Goal: Contribute content: Contribute content

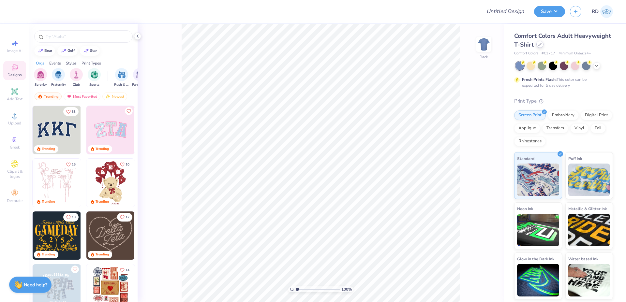
click at [361, 44] on div at bounding box center [540, 44] width 7 height 7
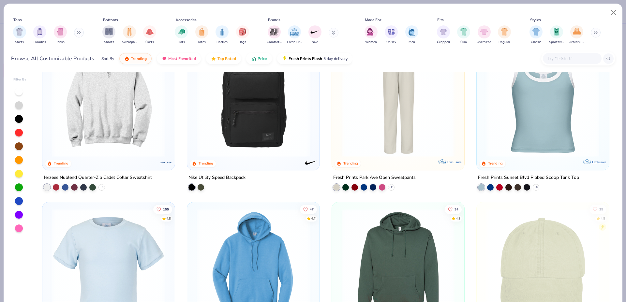
scroll to position [991, 0]
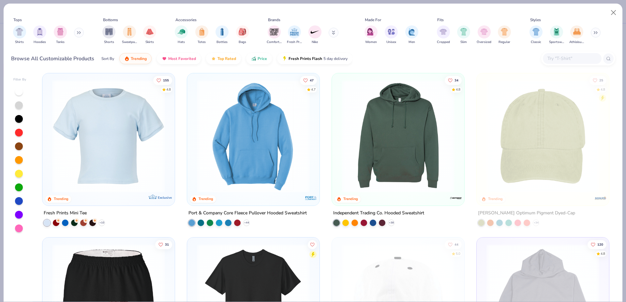
click at [361, 157] on img at bounding box center [398, 136] width 119 height 113
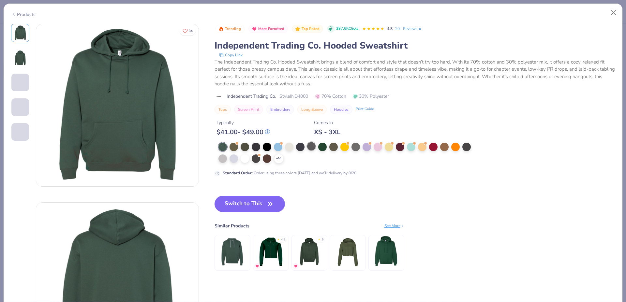
click at [313, 145] on div at bounding box center [311, 146] width 8 height 8
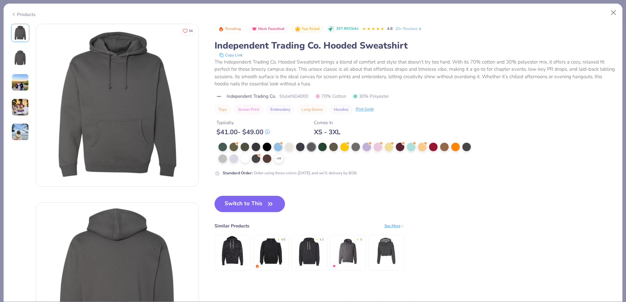
click at [284, 146] on div "+ 16" at bounding box center [347, 153] width 257 height 21
click at [283, 146] on div at bounding box center [278, 146] width 8 height 8
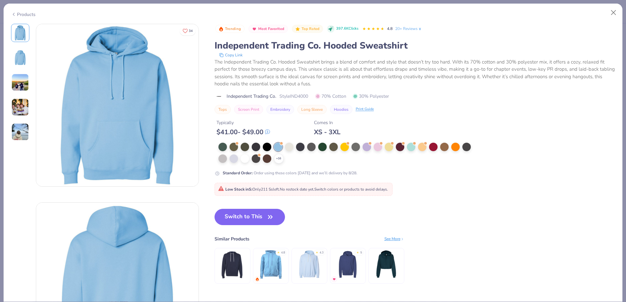
click at [19, 13] on div "Products" at bounding box center [23, 14] width 24 height 7
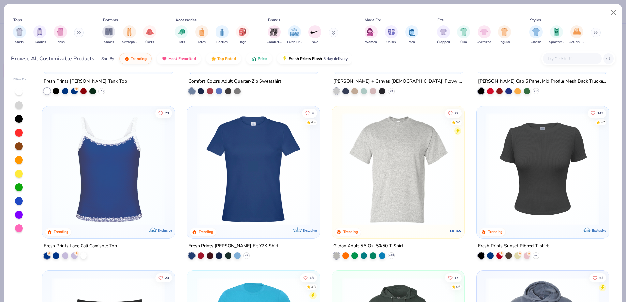
scroll to position [2283, 0]
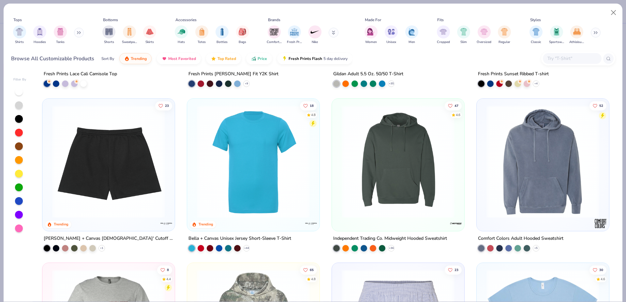
click at [361, 157] on img at bounding box center [543, 161] width 119 height 113
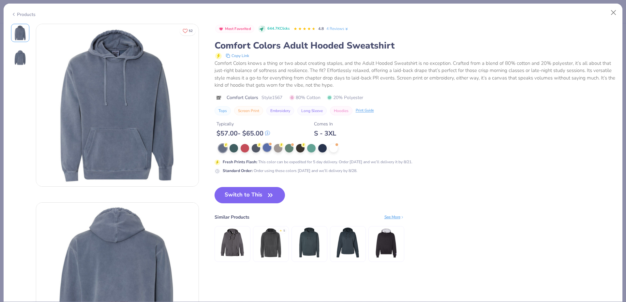
click at [266, 148] on div at bounding box center [267, 148] width 8 height 8
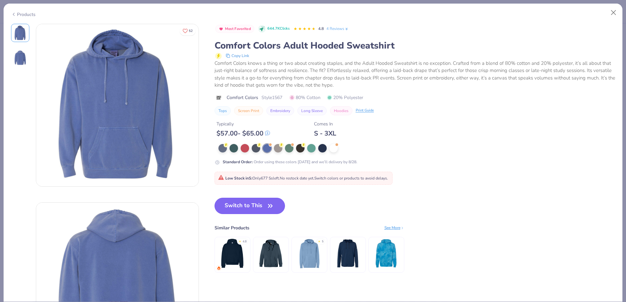
click at [241, 205] on button "Switch to This" at bounding box center [250, 206] width 71 height 16
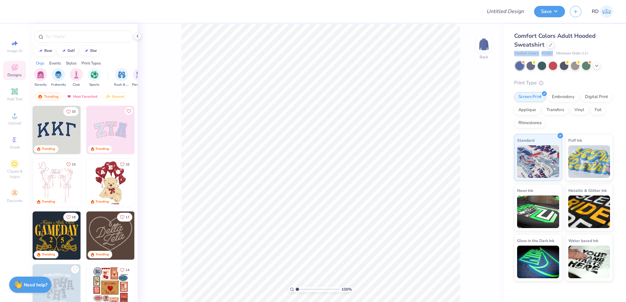
drag, startPoint x: 515, startPoint y: 51, endPoint x: 553, endPoint y: 52, distance: 37.9
click at [361, 52] on div "Comfort Colors # 1567 Minimum Order: 12 +" at bounding box center [564, 54] width 99 height 6
copy div "Comfort Colors # 1567"
click at [14, 94] on icon at bounding box center [14, 91] width 6 height 6
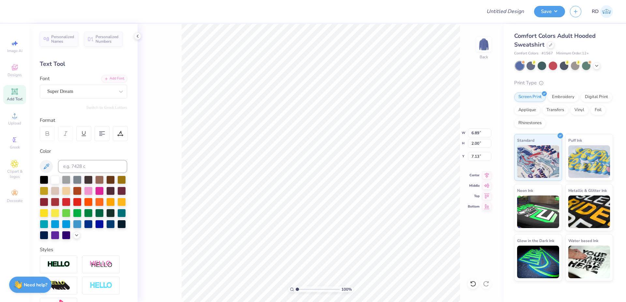
scroll to position [0, 2]
type textarea "WOMEN'S"
click at [104, 76] on div "Add Font" at bounding box center [114, 78] width 26 height 8
type input "11.78"
type input "2.07"
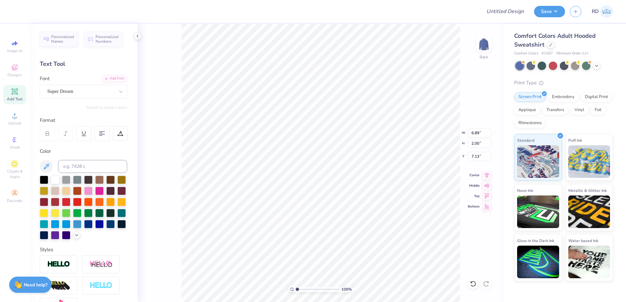
type input "7.09"
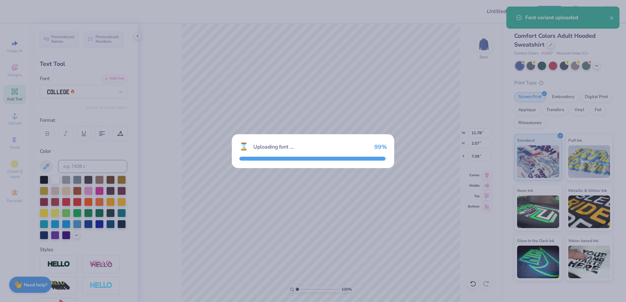
type input "10.28"
type input "2.65"
type input "6.80"
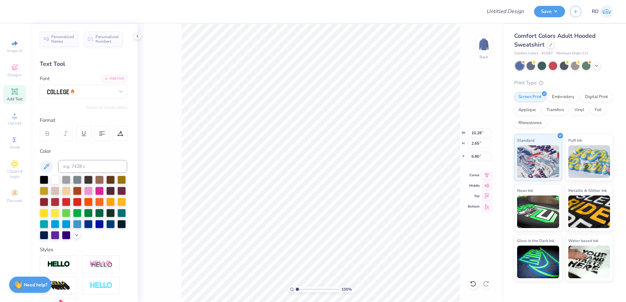
scroll to position [0, 2]
type textarea "SOCCER"
type input "11.32"
click at [126, 136] on div at bounding box center [120, 133] width 15 height 15
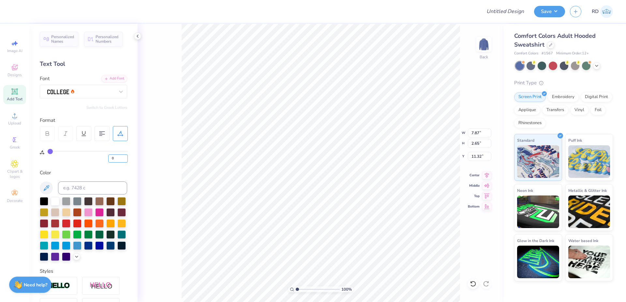
drag, startPoint x: 117, startPoint y: 157, endPoint x: 53, endPoint y: 156, distance: 64.9
click at [108, 157] on input "0" at bounding box center [118, 159] width 20 height 8
type input "20"
click at [41, 204] on div at bounding box center [44, 201] width 8 height 8
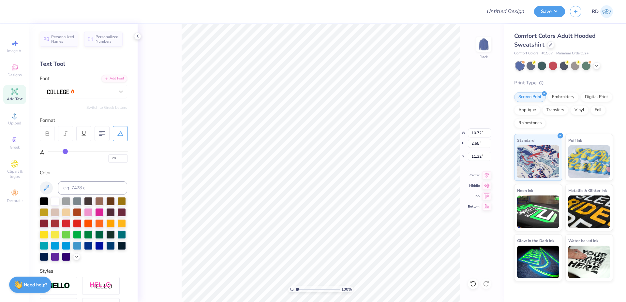
scroll to position [111, 0]
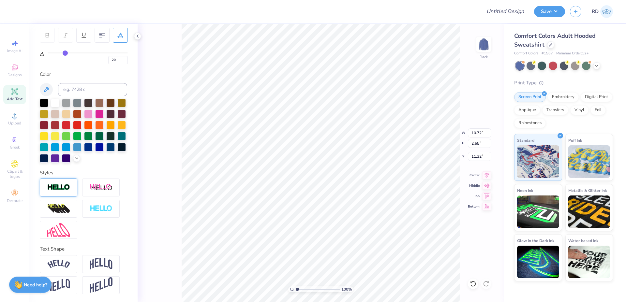
click at [58, 186] on img at bounding box center [58, 188] width 23 height 8
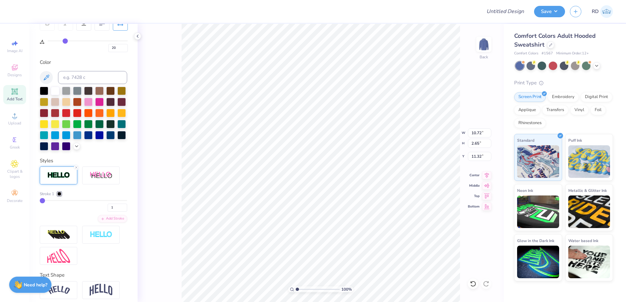
type input "10.75"
type input "2.69"
type input "11.30"
click at [59, 196] on div at bounding box center [59, 194] width 4 height 4
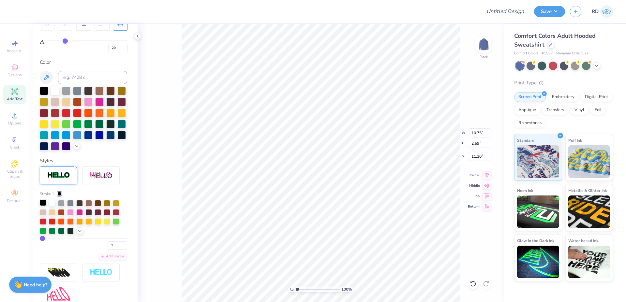
click at [46, 206] on div at bounding box center [43, 203] width 7 height 7
click at [51, 206] on div at bounding box center [52, 203] width 7 height 7
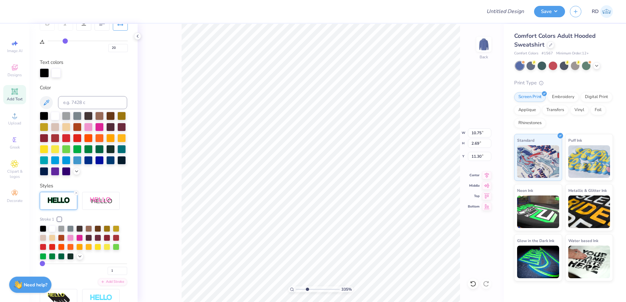
drag, startPoint x: 301, startPoint y: 291, endPoint x: 307, endPoint y: 289, distance: 6.0
click at [307, 282] on input "range" at bounding box center [318, 290] width 44 height 6
type input "3.27"
type input "10.72"
drag, startPoint x: 109, startPoint y: 284, endPoint x: 68, endPoint y: 279, distance: 41.1
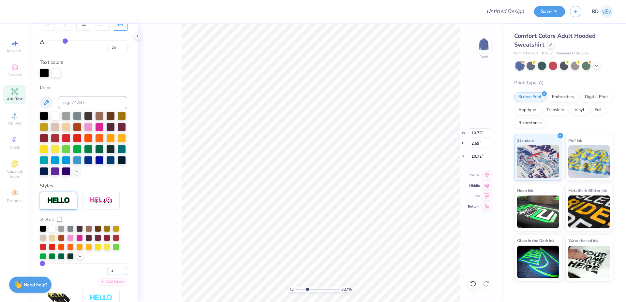
click at [108, 275] on input "1" at bounding box center [118, 271] width 20 height 8
type input "2"
type input "10.79"
type input "2.73"
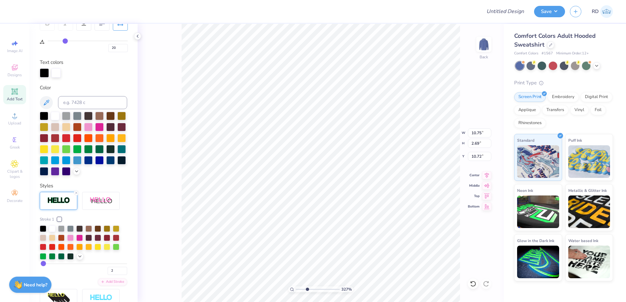
type input "10.70"
click at [361, 130] on input "10.79" at bounding box center [479, 133] width 23 height 9
type input "12.00"
type input "3.03"
type input "10.55"
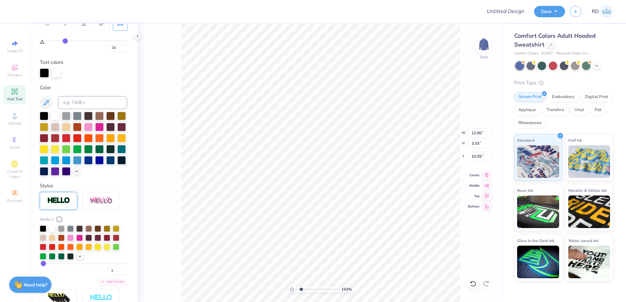
click at [301, 282] on input "range" at bounding box center [318, 290] width 44 height 6
type input "1.93"
click at [358, 180] on li "Duplicate" at bounding box center [362, 180] width 51 height 13
type input "12.04"
type input "2.58"
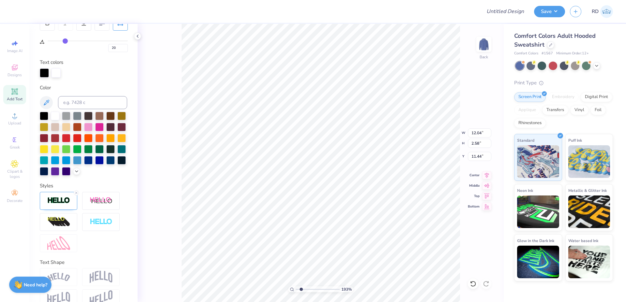
type input "5.54"
type textarea "WOMEN'S"
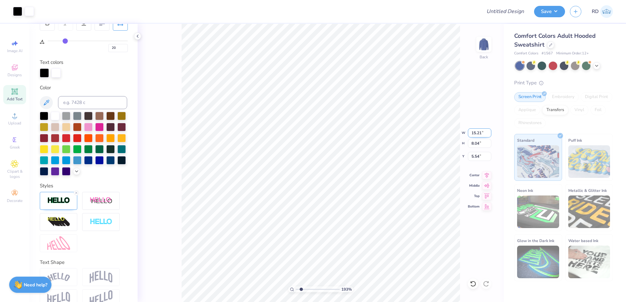
click at [361, 135] on input "15.21" at bounding box center [479, 133] width 23 height 9
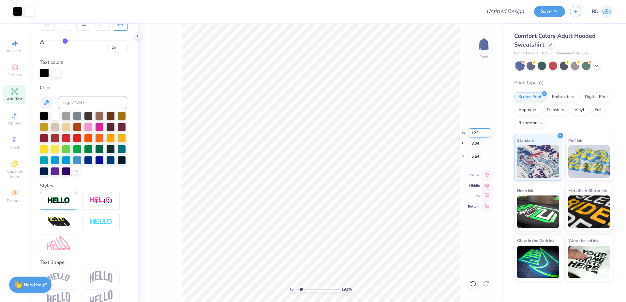
type input "12.00"
type input "6.34"
type input "6.39"
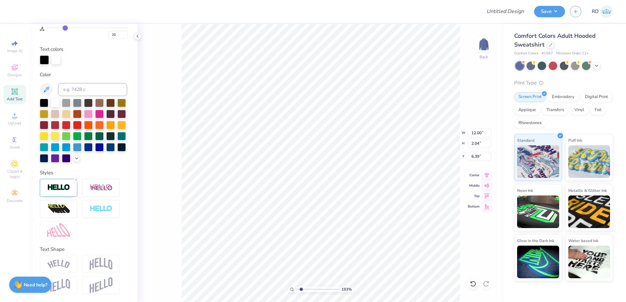
click at [99, 264] on img at bounding box center [101, 264] width 23 height 12
click at [19, 92] on div "Add Text" at bounding box center [14, 94] width 23 height 19
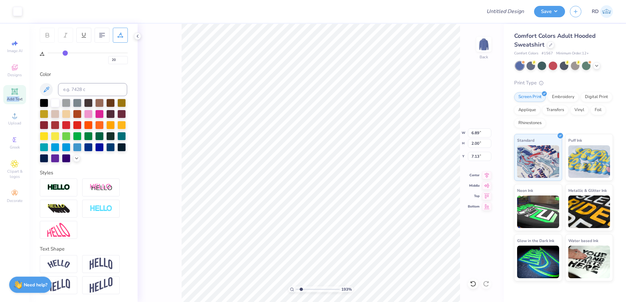
type input "0"
click at [97, 263] on img at bounding box center [101, 264] width 23 height 12
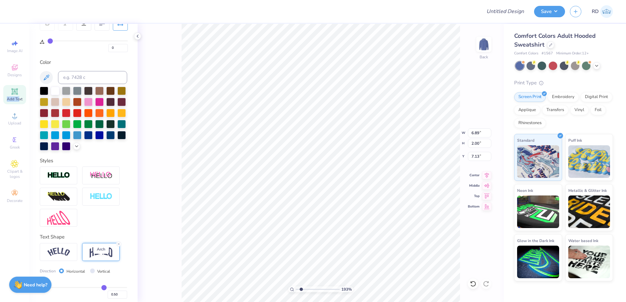
type input "2.84"
type input "2.61"
type input "12.00"
type input "2.04"
type input "6.39"
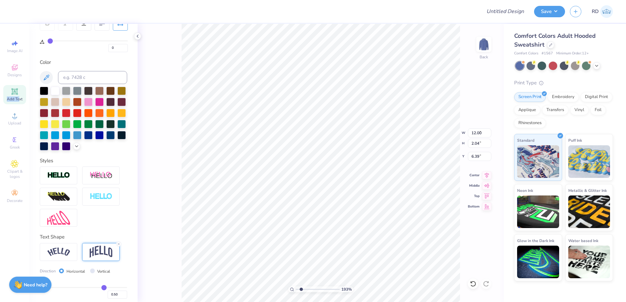
type input "20"
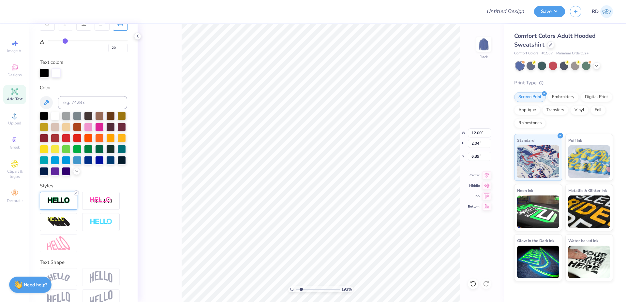
click at [77, 195] on icon at bounding box center [76, 193] width 4 height 4
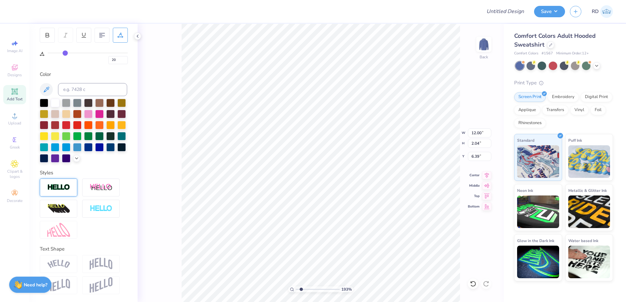
type input "11.90"
type input "1.97"
type input "6.42"
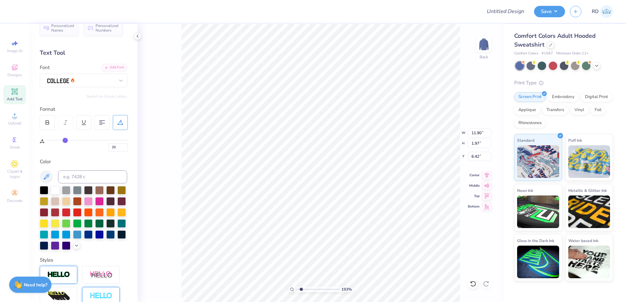
scroll to position [0, 0]
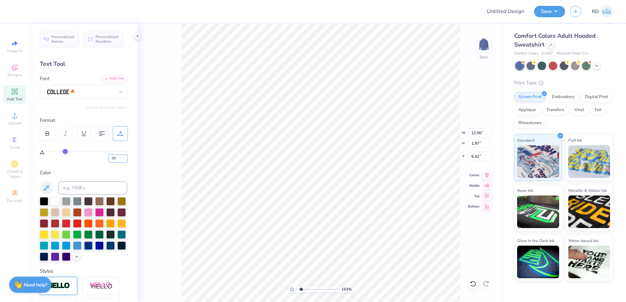
drag, startPoint x: 119, startPoint y: 159, endPoint x: 31, endPoint y: 152, distance: 88.7
click at [108, 155] on input "20" at bounding box center [118, 159] width 20 height 8
type input "0"
type input "8.91"
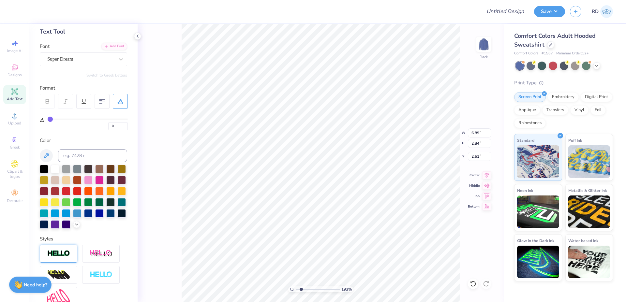
scroll to position [111, 0]
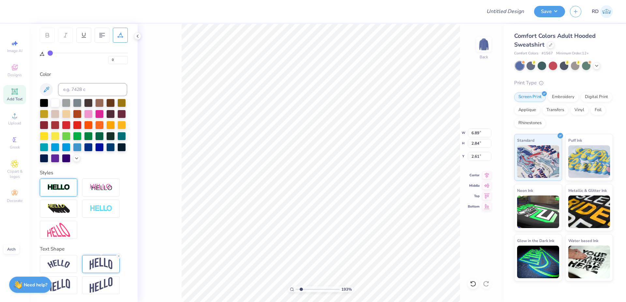
click at [93, 264] on img at bounding box center [101, 264] width 23 height 12
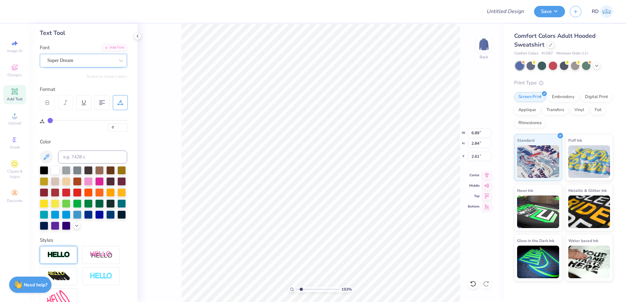
click at [84, 59] on div "Super Dream" at bounding box center [81, 60] width 69 height 10
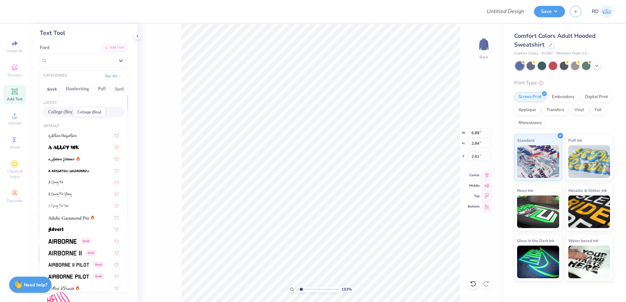
click at [68, 113] on span "College (Boy)" at bounding box center [61, 112] width 26 height 7
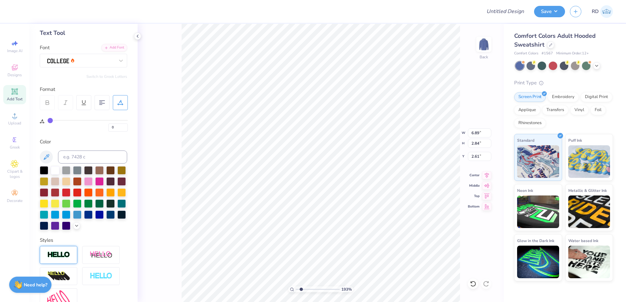
type input "5.90"
type input "3.55"
type input "2.26"
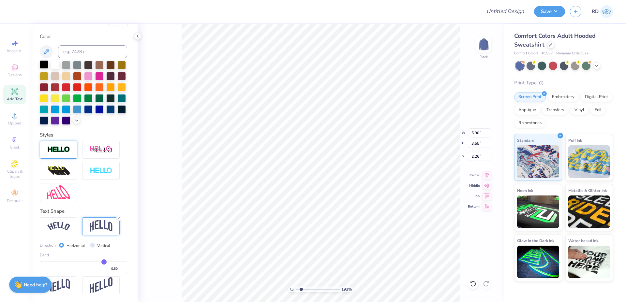
click at [44, 60] on div at bounding box center [44, 64] width 8 height 8
click at [60, 149] on img at bounding box center [58, 150] width 23 height 8
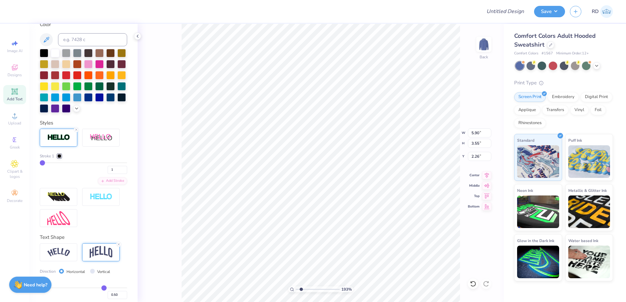
type input "5.93"
type input "3.59"
type input "2.24"
click at [58, 158] on div at bounding box center [59, 156] width 4 height 4
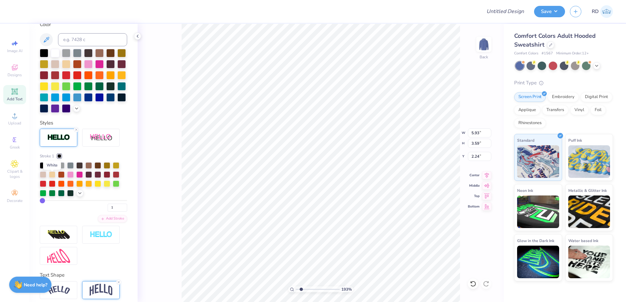
click at [51, 168] on div at bounding box center [52, 165] width 7 height 7
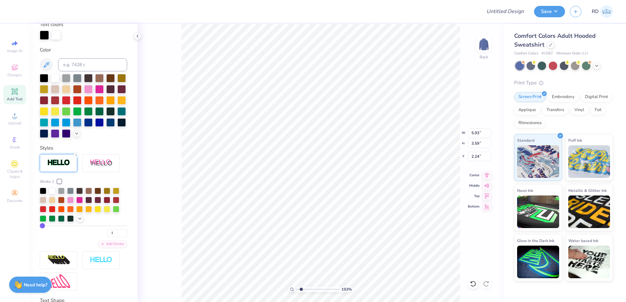
scroll to position [174, 0]
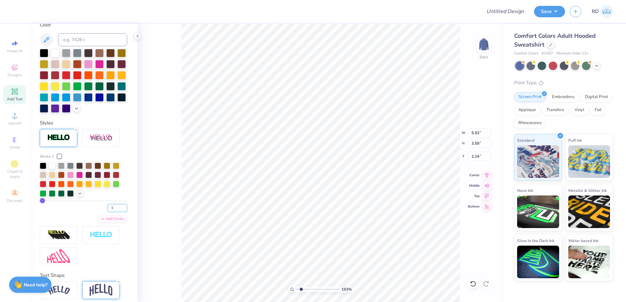
drag, startPoint x: 108, startPoint y: 221, endPoint x: 33, endPoint y: 219, distance: 75.4
click at [108, 212] on input "1" at bounding box center [118, 208] width 20 height 8
type input "2"
type input "5.97"
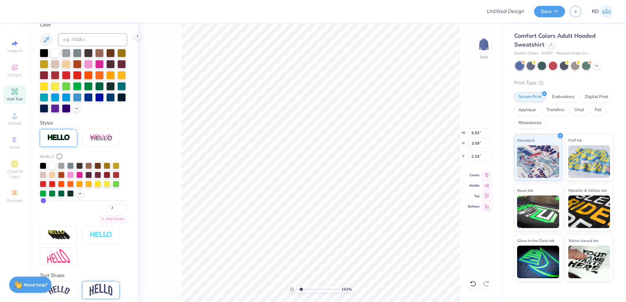
type input "3.63"
type input "2.22"
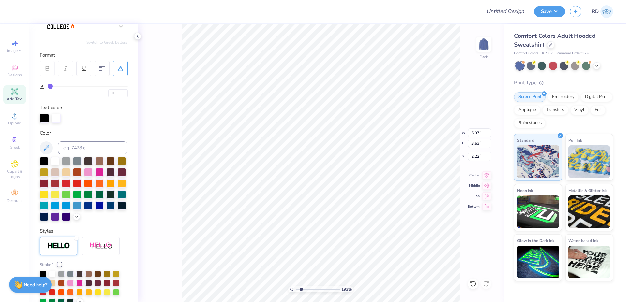
scroll to position [56, 0]
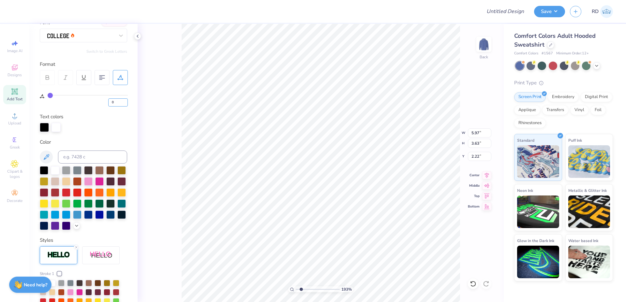
drag, startPoint x: 115, startPoint y: 101, endPoint x: 73, endPoint y: 106, distance: 42.1
click at [108, 105] on input "0" at bounding box center [118, 103] width 20 height 8
type input "9.47"
type input "2.39"
type input "10.34"
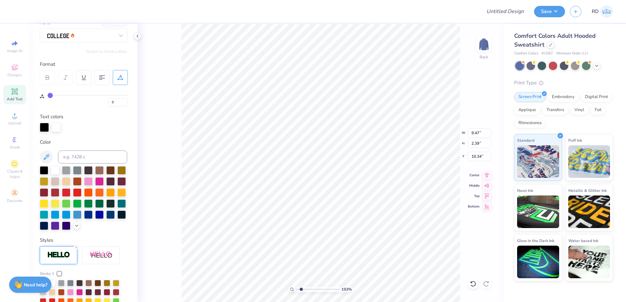
type input "20"
type input "0"
type input "8.91"
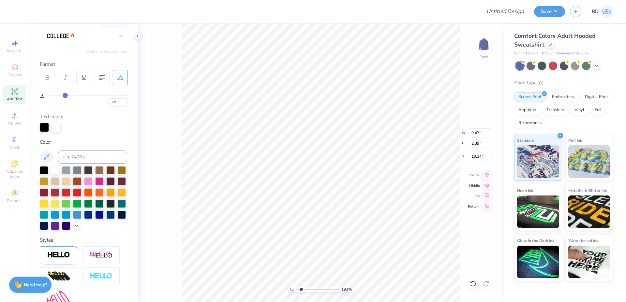
type input "1.97"
type input "6.42"
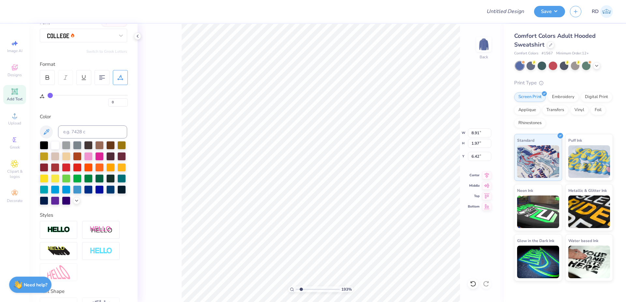
type input "5.97"
type input "3.63"
type input "2.22"
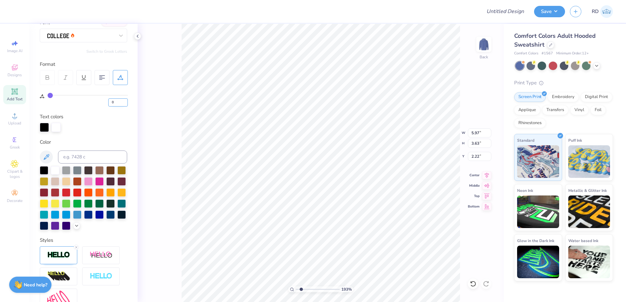
drag, startPoint x: 118, startPoint y: 103, endPoint x: 68, endPoint y: 102, distance: 50.3
click at [108, 102] on input "0" at bounding box center [118, 103] width 20 height 8
type input "20"
type input "7.68"
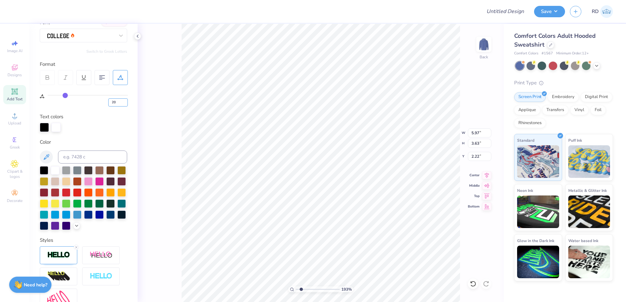
type input "3.97"
type input "2.05"
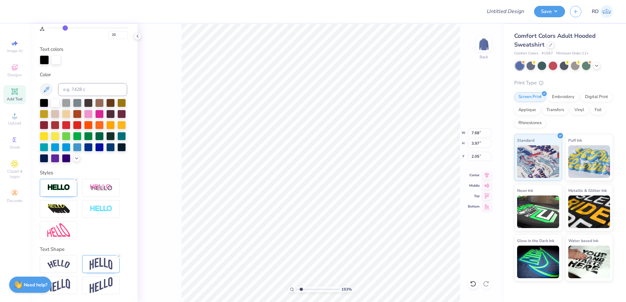
scroll to position [0, 2]
type textarea "WOMEN'S"
click at [361, 130] on input "13.77" at bounding box center [479, 133] width 23 height 9
type input "12.00"
type input "4.64"
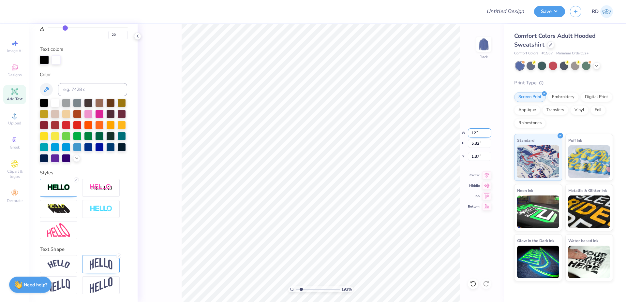
type input "1.71"
type input "0"
type input "8.91"
type input "1.97"
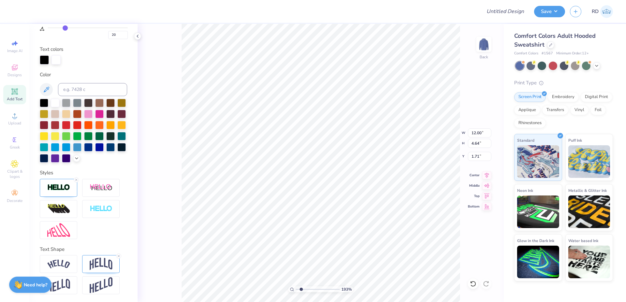
type input "6.42"
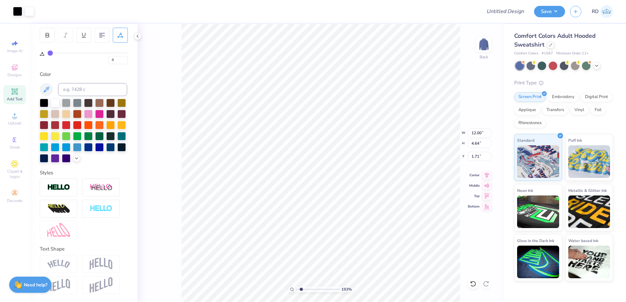
type input "20"
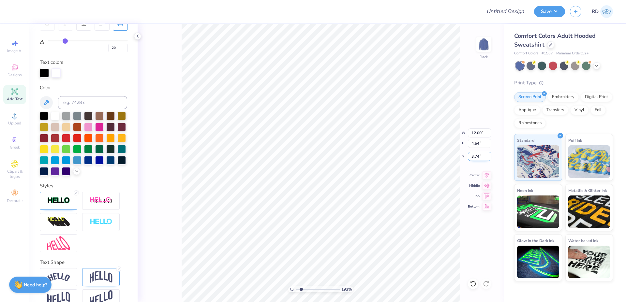
click at [361, 156] on input "3.74" at bounding box center [479, 156] width 23 height 9
type input "3.00"
click at [361, 177] on icon at bounding box center [487, 175] width 9 height 8
type input "9.47"
type input "2.39"
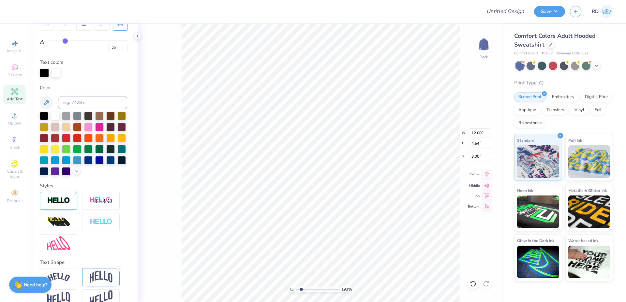
type input "10.34"
click at [16, 120] on div "Upload" at bounding box center [14, 118] width 23 height 19
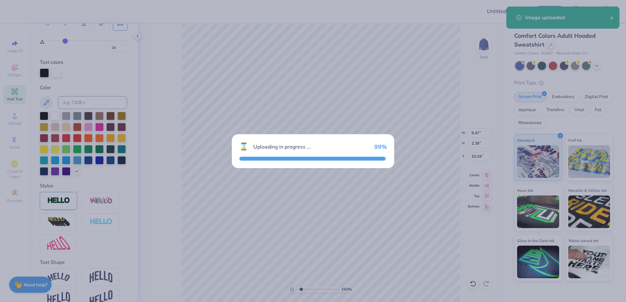
type input "13.61"
type input "10.87"
type input "2.69"
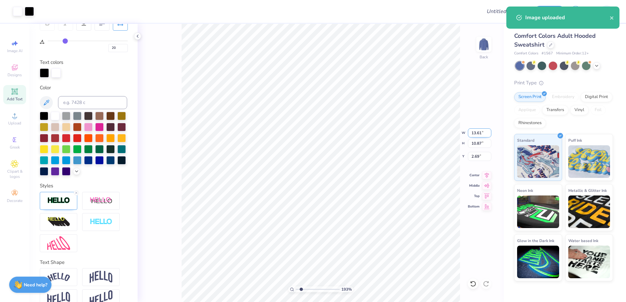
click at [361, 134] on input "13.61" at bounding box center [479, 133] width 23 height 9
paste input "5.04"
type input "5.04"
type input "4.03"
type input "6.11"
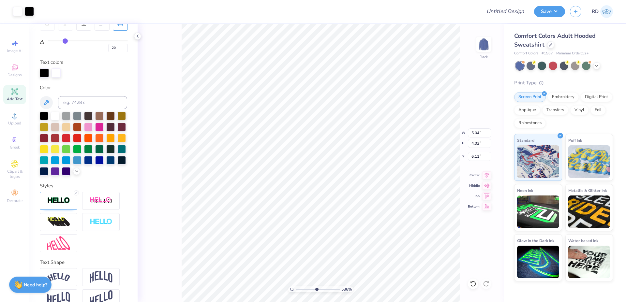
click at [316, 282] on input "range" at bounding box center [318, 290] width 44 height 6
type input "5.36"
type input "5.92"
click at [361, 175] on icon at bounding box center [487, 175] width 9 height 8
type input "12.00"
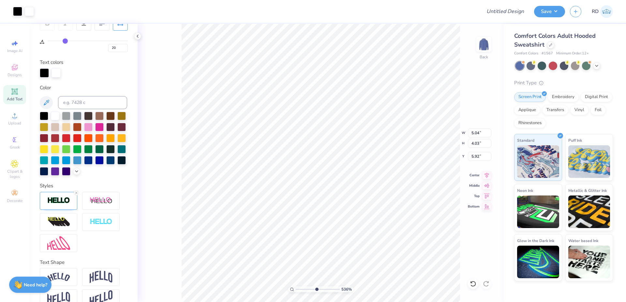
type input "4.64"
type input "3.00"
click at [361, 173] on icon at bounding box center [487, 175] width 9 height 8
type input "9.47"
type input "2.39"
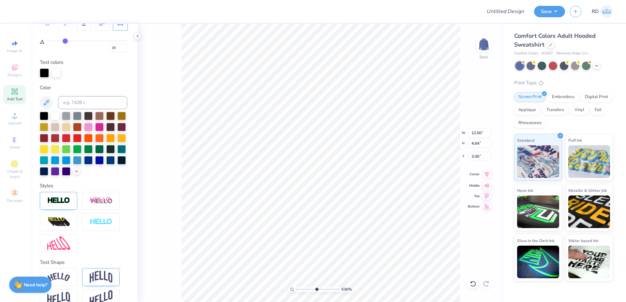
type input "10.34"
type input "3.2"
type input "10.37"
drag, startPoint x: 307, startPoint y: 290, endPoint x: 289, endPoint y: 289, distance: 18.0
type input "1"
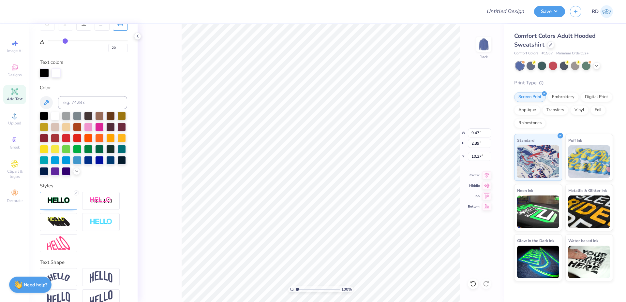
click at [296, 282] on input "range" at bounding box center [318, 290] width 44 height 6
click at [13, 112] on icon at bounding box center [15, 116] width 8 height 8
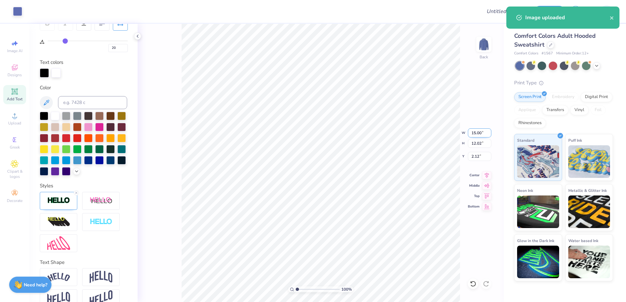
click at [361, 129] on input "15.00" at bounding box center [479, 133] width 23 height 9
type input "12.00"
type input "9.61"
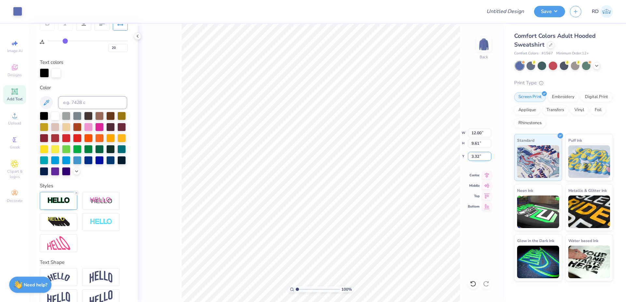
click at [361, 154] on input "3.32" at bounding box center [479, 156] width 23 height 9
type input "3.00"
click at [361, 171] on icon at bounding box center [487, 175] width 9 height 8
drag, startPoint x: 312, startPoint y: 289, endPoint x: 307, endPoint y: 290, distance: 4.4
click at [307, 282] on input "range" at bounding box center [318, 290] width 44 height 6
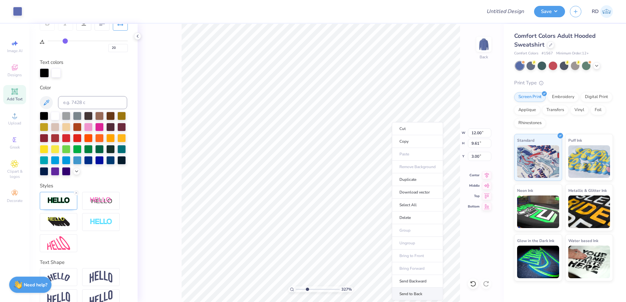
click at [361, 282] on li "Send to Back" at bounding box center [417, 294] width 51 height 13
click at [316, 282] on input "range" at bounding box center [318, 290] width 44 height 6
type input "5.21"
type input "5.86"
type input "9.47"
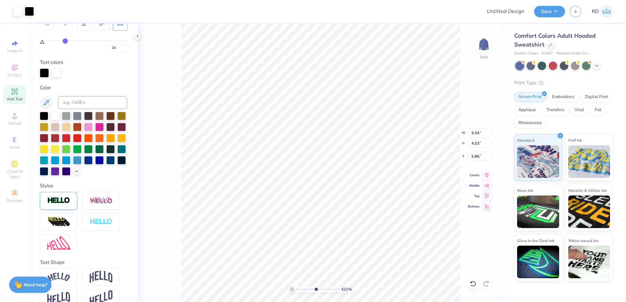
type input "2.39"
type input "10.30"
drag, startPoint x: 310, startPoint y: 290, endPoint x: 302, endPoint y: 291, distance: 7.6
type input "2.15"
click at [302, 282] on input "range" at bounding box center [318, 290] width 44 height 6
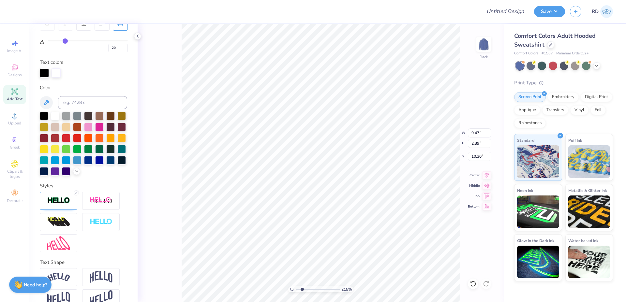
type input "6.84"
type input "5.86"
click at [361, 282] on li "Send to Back" at bounding box center [371, 285] width 51 height 13
type input "12.00"
type input "9.69"
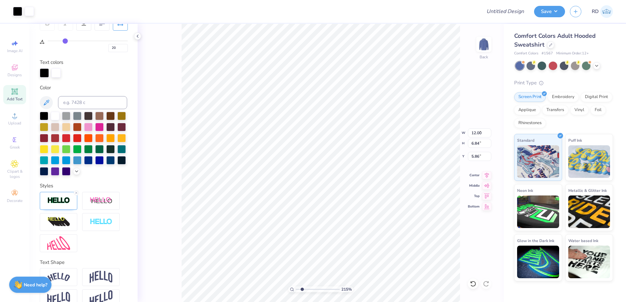
type input "3.00"
drag, startPoint x: 304, startPoint y: 291, endPoint x: 298, endPoint y: 292, distance: 6.9
click at [298, 282] on input "range" at bounding box center [318, 290] width 44 height 6
type input "1.04"
click at [361, 136] on input "12.00" at bounding box center [479, 133] width 23 height 9
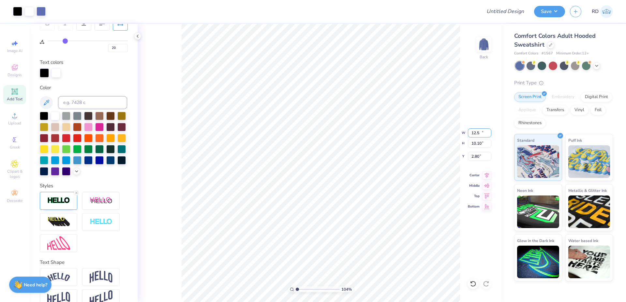
type input "12.50"
type input "10.10"
click at [361, 154] on input "2.80" at bounding box center [479, 156] width 23 height 9
type input "3.00"
click at [361, 174] on icon at bounding box center [487, 175] width 4 height 6
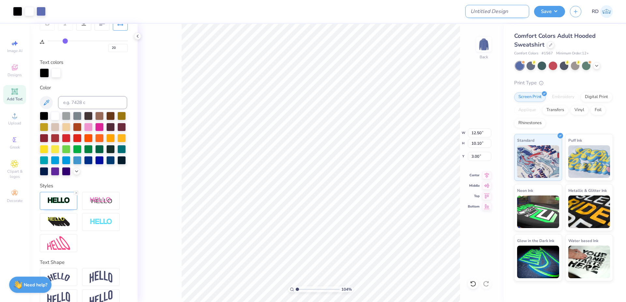
click at [361, 10] on input "Design Title" at bounding box center [498, 11] width 64 height 13
paste input "FPS239564"
type input "FPS239564"
click at [361, 17] on div "Save RD" at bounding box center [580, 11] width 92 height 23
click at [361, 14] on button "Save" at bounding box center [549, 10] width 31 height 11
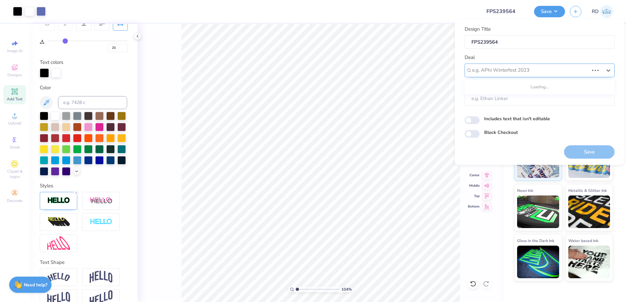
click at [361, 68] on div at bounding box center [530, 70] width 117 height 9
click at [361, 88] on div "Design Tool Gallery" at bounding box center [540, 88] width 145 height 11
type input "gallery"
type input "Design Tool Gallery User"
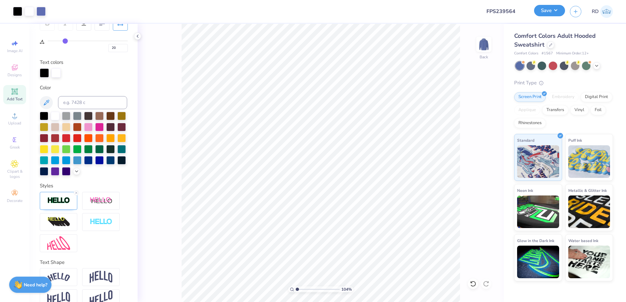
click at [361, 9] on button "Save" at bounding box center [549, 10] width 31 height 11
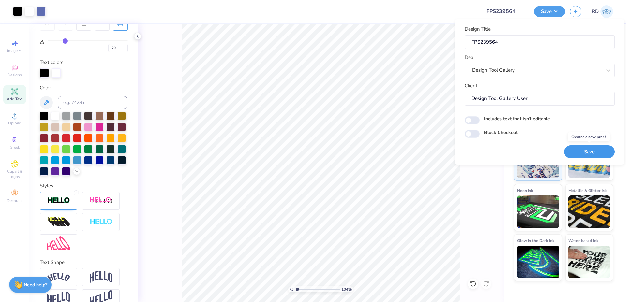
click at [361, 148] on button "Save" at bounding box center [589, 152] width 51 height 13
